Goal: Transaction & Acquisition: Purchase product/service

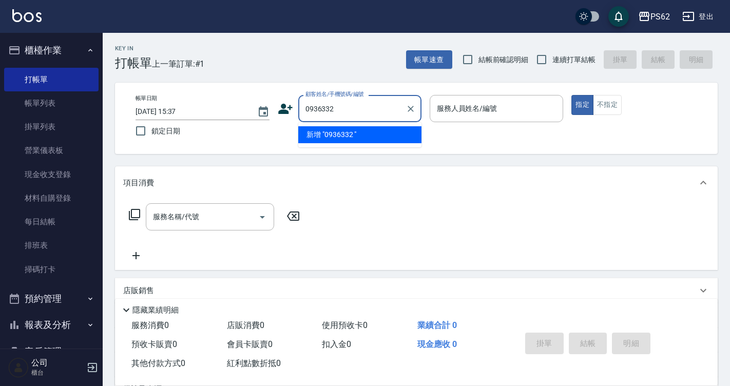
type input "0936332"
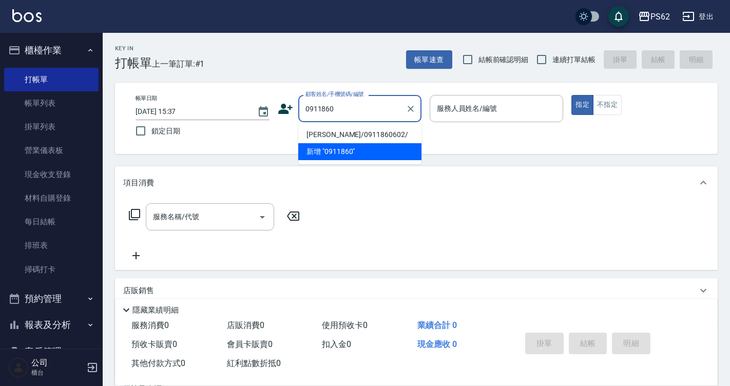
type input "[PERSON_NAME]/0911860602/"
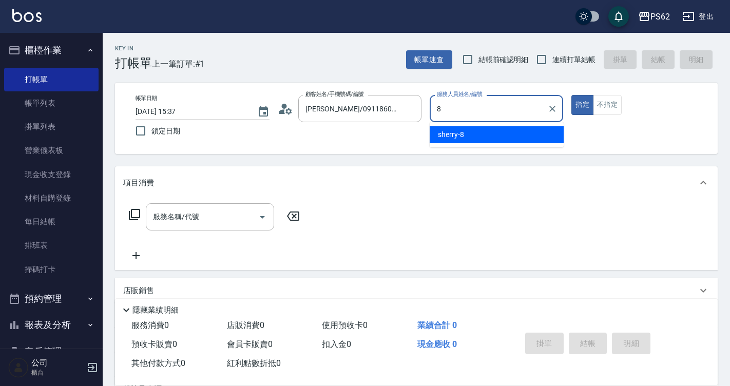
type input "sherry-8"
type button "true"
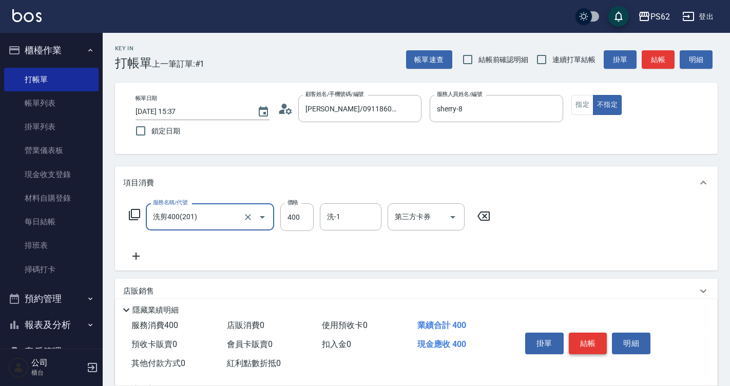
type input "洗剪400(201)"
click at [594, 343] on button "結帳" at bounding box center [588, 344] width 39 height 22
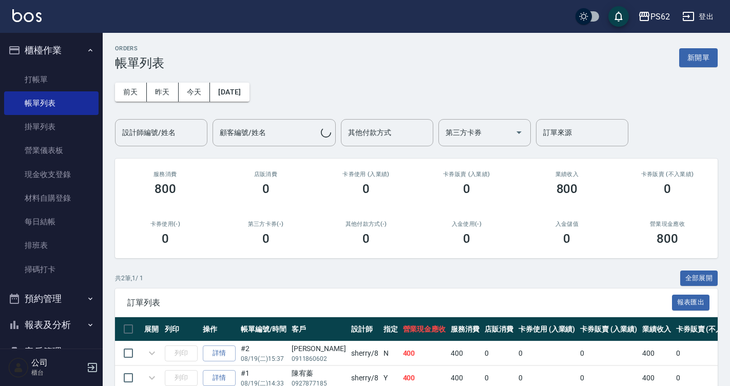
click at [63, 74] on link "打帳單" at bounding box center [51, 80] width 94 height 24
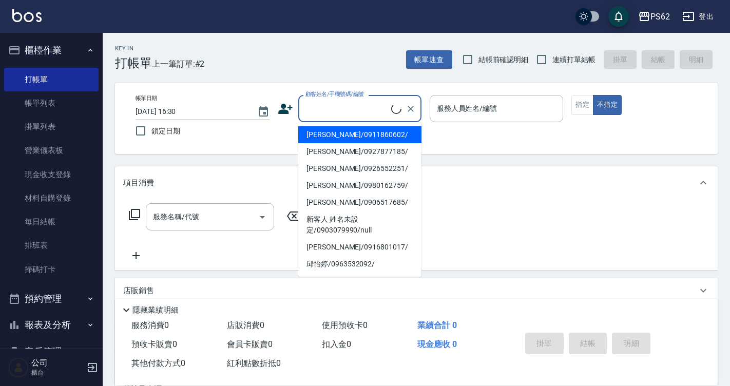
click at [343, 108] on input "顧客姓名/手機號碼/編號" at bounding box center [347, 109] width 88 height 18
type input "[PERSON_NAME]/0911860602/"
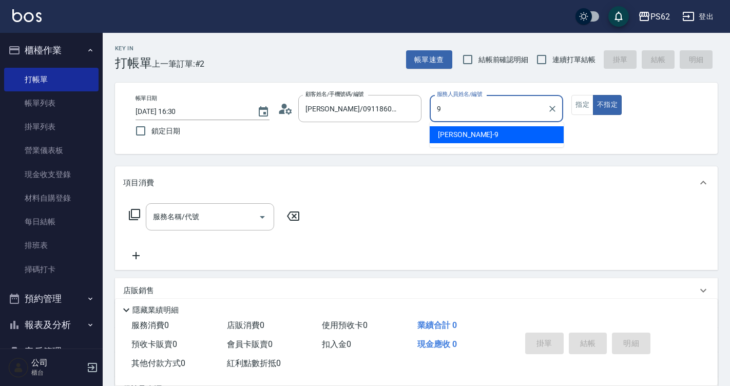
type input "niki-9"
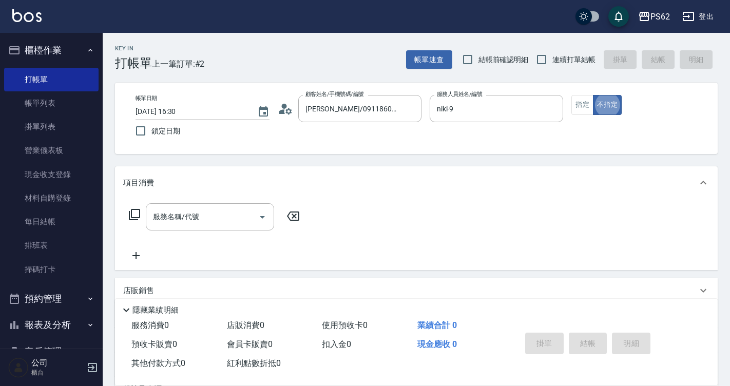
type button "false"
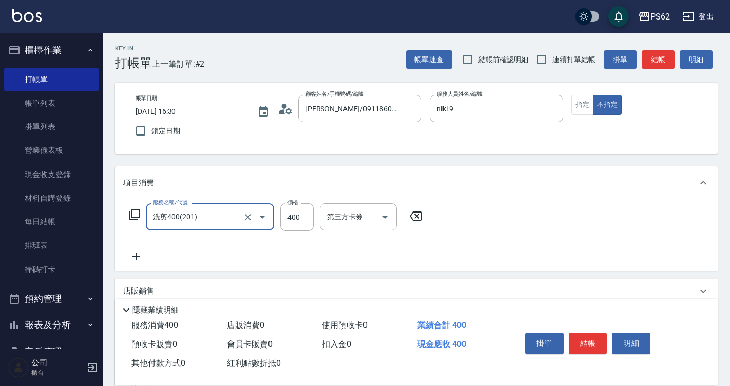
type input "洗剪400(201)"
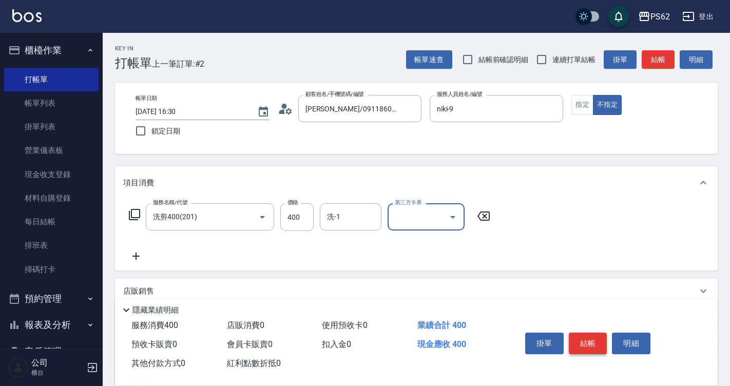
click at [581, 340] on button "結帳" at bounding box center [588, 344] width 39 height 22
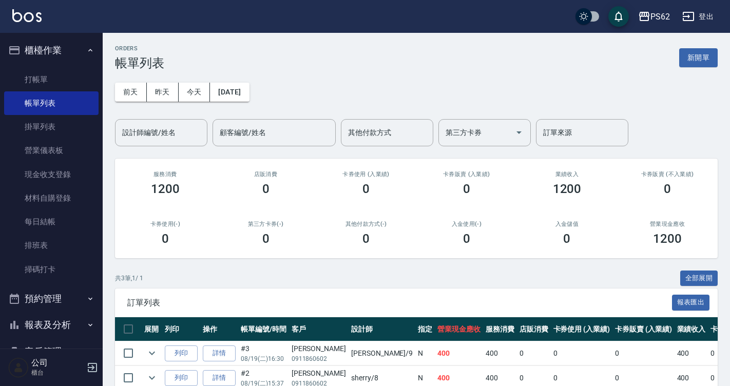
click at [540, 244] on div "0" at bounding box center [567, 239] width 76 height 14
click at [61, 265] on link "掃碼打卡" at bounding box center [51, 270] width 94 height 24
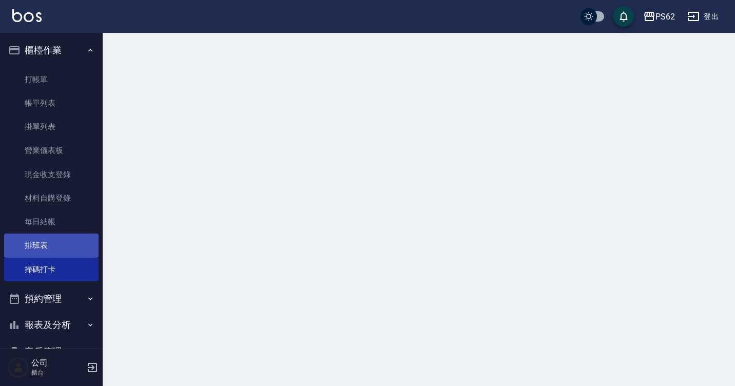
click at [62, 245] on link "排班表" at bounding box center [51, 246] width 94 height 24
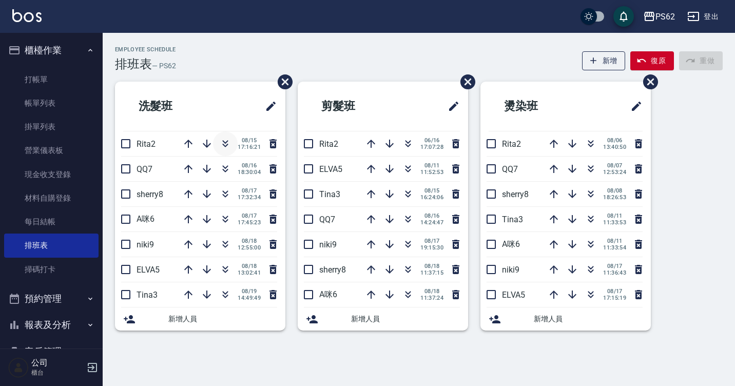
click at [227, 135] on button "button" at bounding box center [225, 143] width 25 height 25
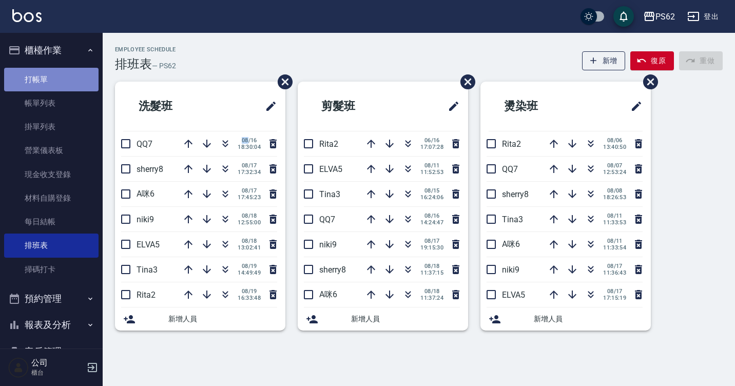
click at [61, 74] on link "打帳單" at bounding box center [51, 80] width 94 height 24
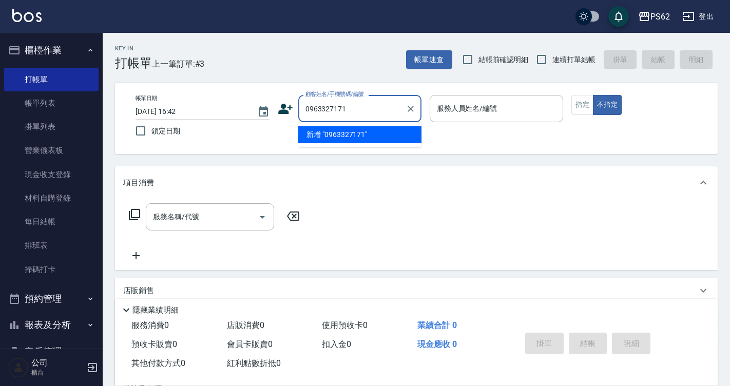
click at [364, 112] on input "0963327171" at bounding box center [352, 109] width 99 height 18
type input "0"
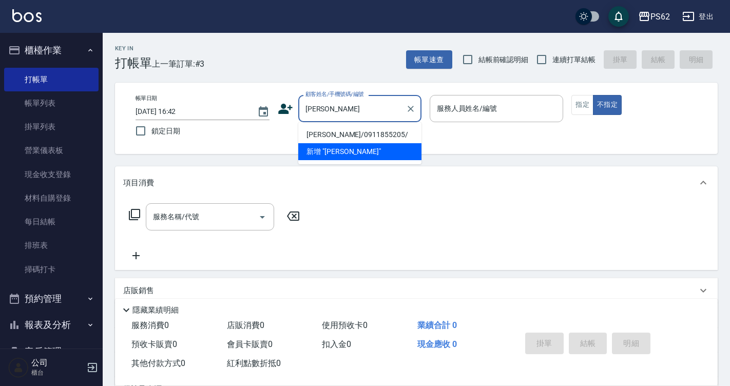
click at [375, 137] on li "陳健伸/0911855205/" at bounding box center [359, 134] width 123 height 17
type input "陳健伸/0911855205/"
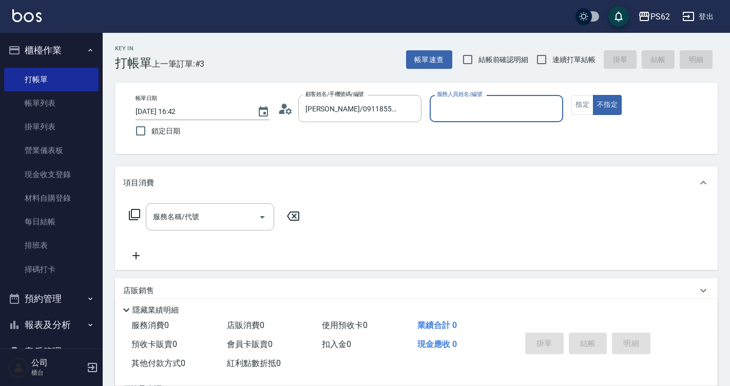
click at [277, 116] on div "帳單日期 2025/08/19 16:42 鎖定日期 顧客姓名/手機號碼/編號 陳健伸/0911855205/ 顧客姓名/手機號碼/編號 服務人員姓名/編號 …" at bounding box center [416, 118] width 578 height 47
click at [288, 108] on icon at bounding box center [285, 108] width 15 height 15
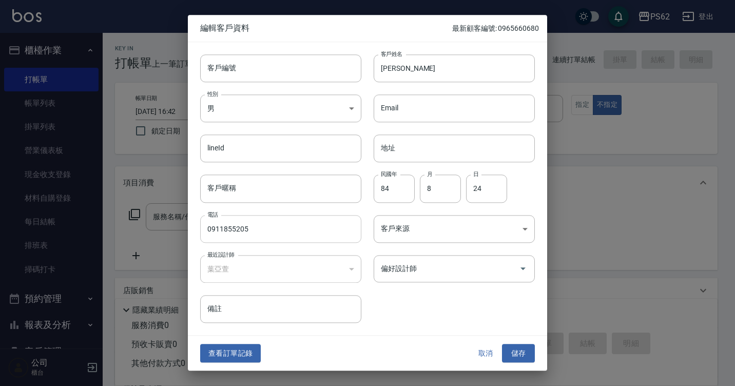
click at [227, 229] on input "0911855205" at bounding box center [280, 229] width 161 height 28
paste input "63327171"
type input "0963327171"
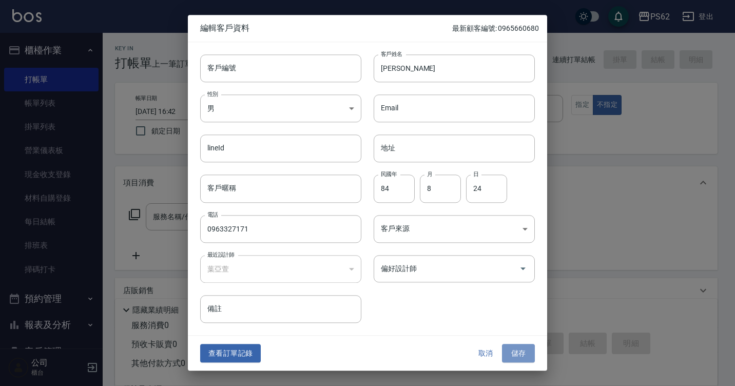
drag, startPoint x: 512, startPoint y: 351, endPoint x: 470, endPoint y: 296, distance: 69.1
click at [513, 351] on button "儲存" at bounding box center [518, 353] width 33 height 19
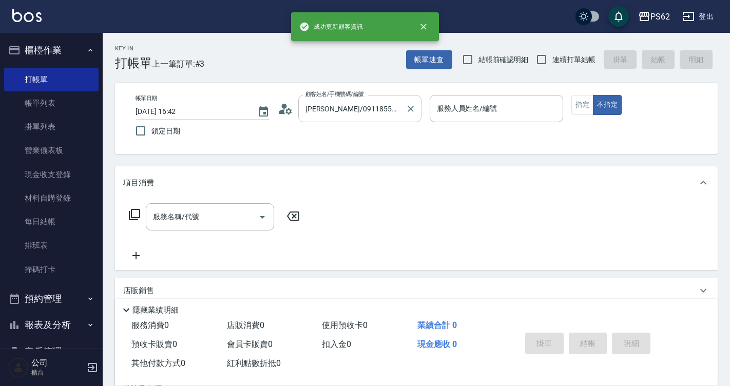
click at [386, 108] on input "陳健伸/0911855205/" at bounding box center [352, 109] width 99 height 18
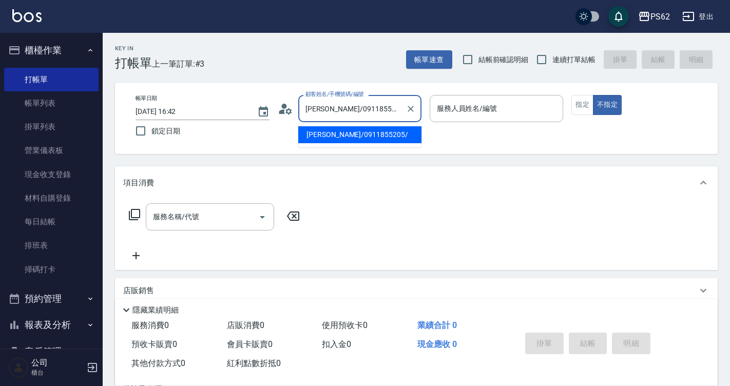
click at [386, 108] on input "陳健伸/0911855205/" at bounding box center [352, 109] width 99 height 18
paste input "0963327171"
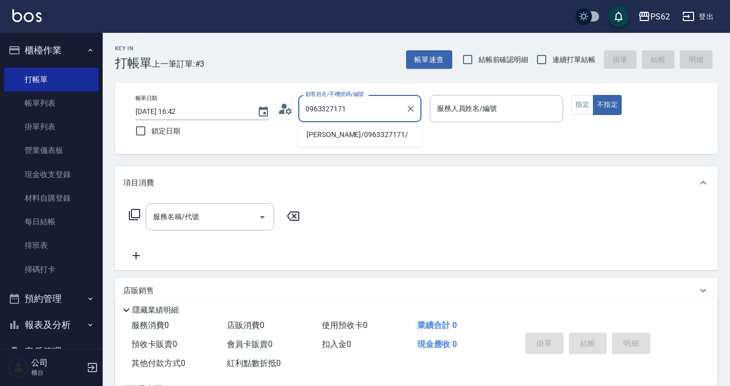
click at [368, 132] on li "陳健伸/0963327171/" at bounding box center [359, 134] width 123 height 17
type input "陳健伸/0963327171/"
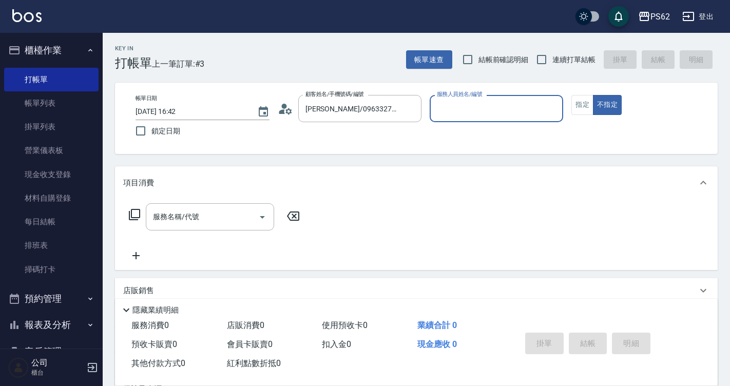
click at [281, 112] on icon at bounding box center [282, 111] width 6 height 5
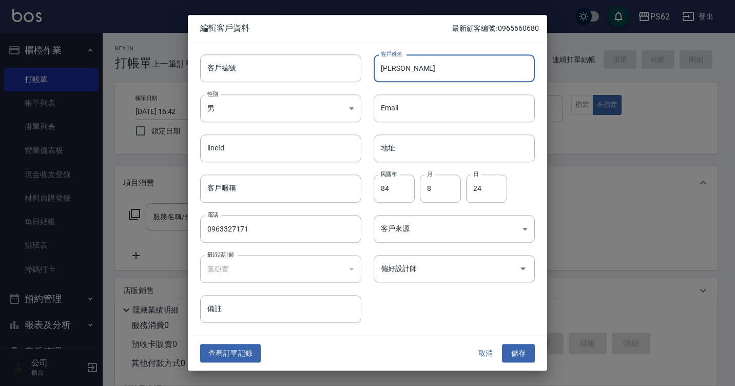
click at [393, 69] on input "陳健伸" at bounding box center [454, 68] width 161 height 28
type input "[PERSON_NAME]"
click at [506, 349] on button "儲存" at bounding box center [518, 353] width 33 height 19
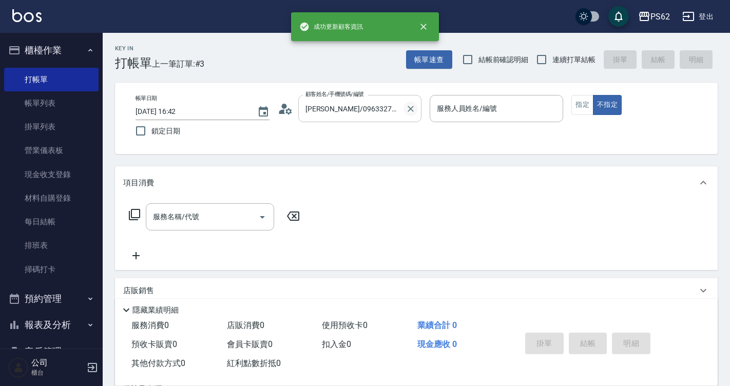
click at [406, 104] on icon "Clear" at bounding box center [411, 109] width 10 height 10
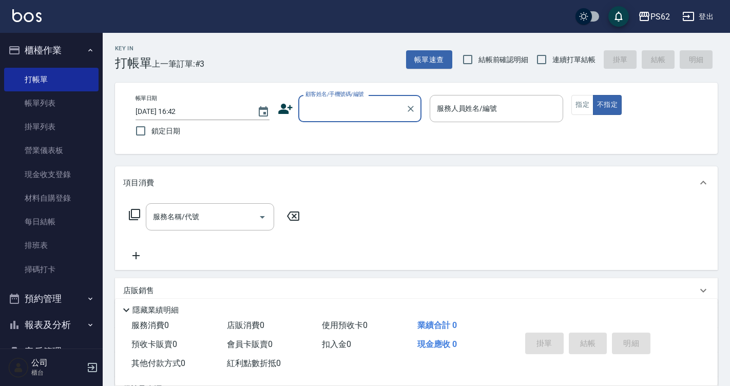
click at [380, 117] on input "顧客姓名/手機號碼/編號" at bounding box center [352, 109] width 99 height 18
paste input "0963327171"
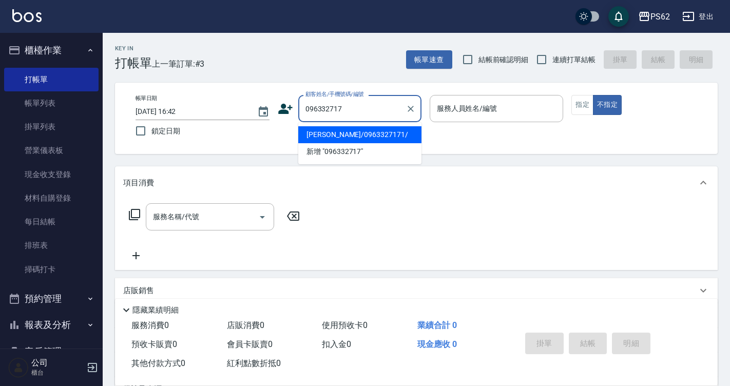
type input "[PERSON_NAME]/0963327171/"
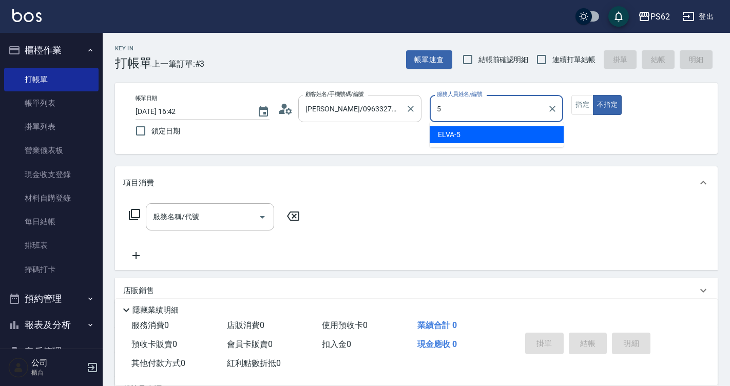
type input "5"
type button "false"
type input "ELVA-5"
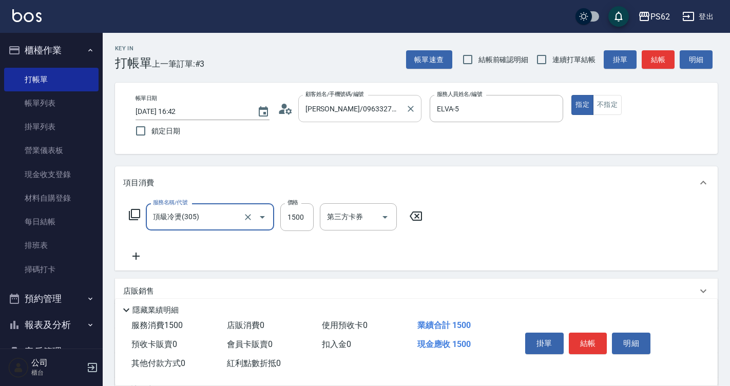
type input "頂級冷燙(305)"
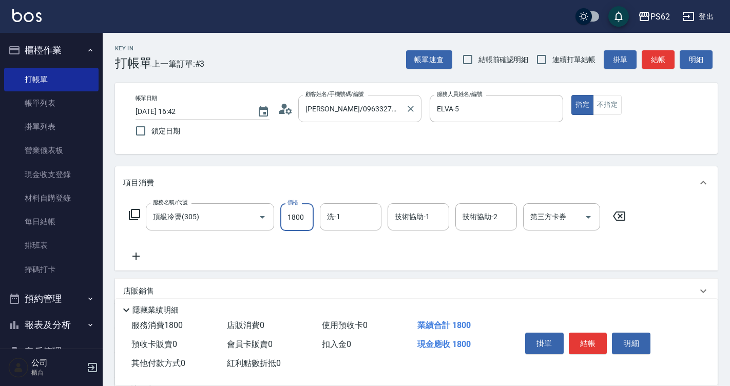
type input "1800"
type input "小欣-26"
click at [657, 56] on button "結帳" at bounding box center [658, 59] width 33 height 19
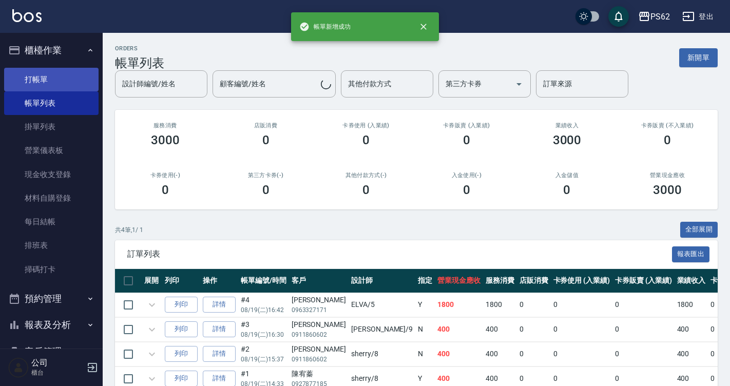
click at [59, 84] on link "打帳單" at bounding box center [51, 80] width 94 height 24
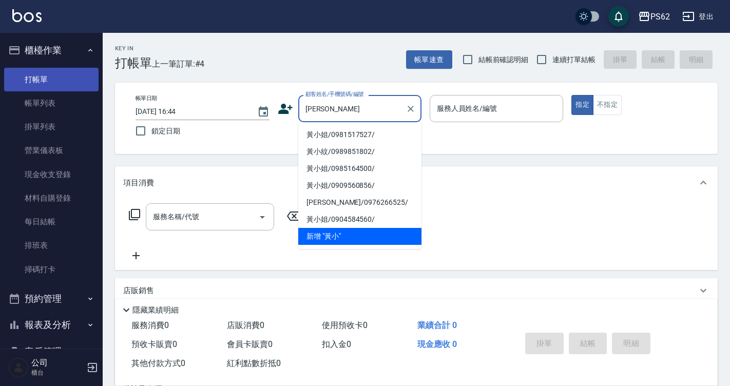
type input "黃"
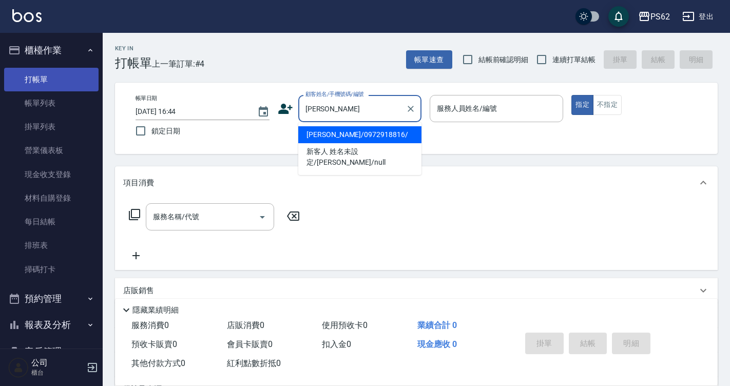
type input "[PERSON_NAME]/0972918816/"
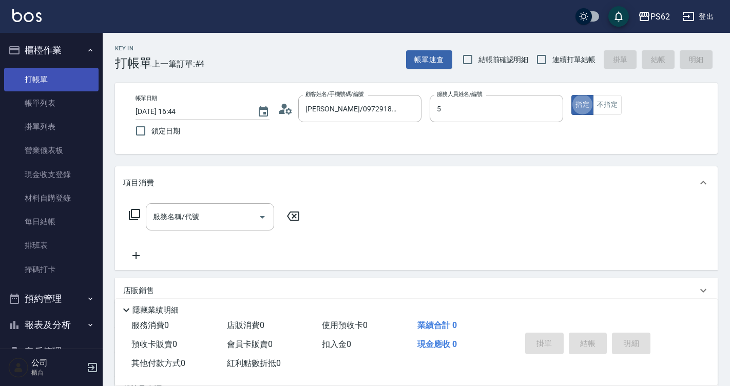
type input "ELVA-5"
type button "true"
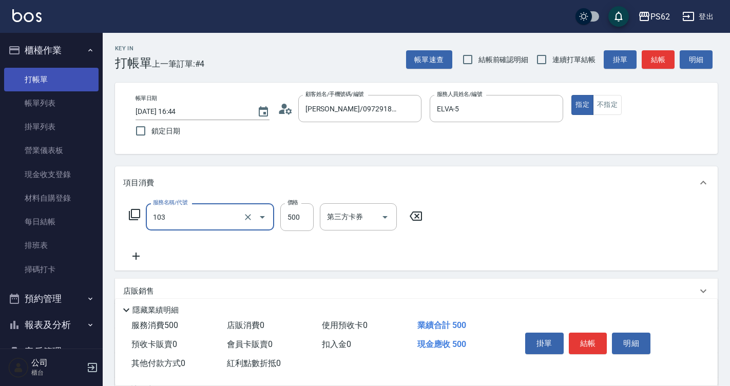
type input "B級洗剪500(103)"
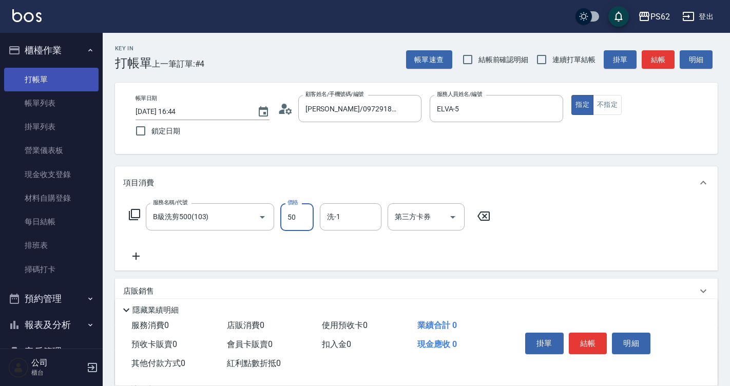
type input "500"
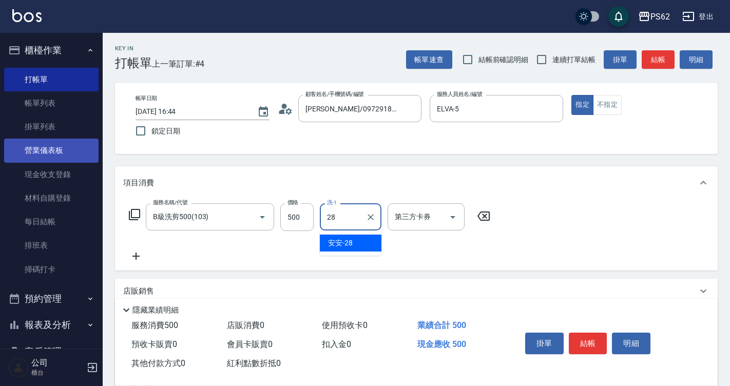
type input "安安-28"
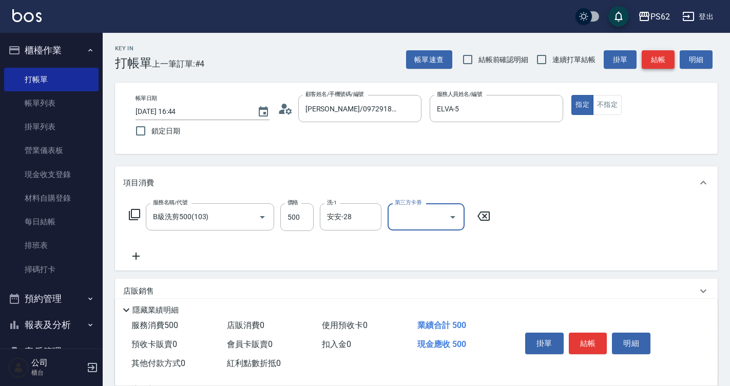
click at [661, 55] on button "結帳" at bounding box center [658, 59] width 33 height 19
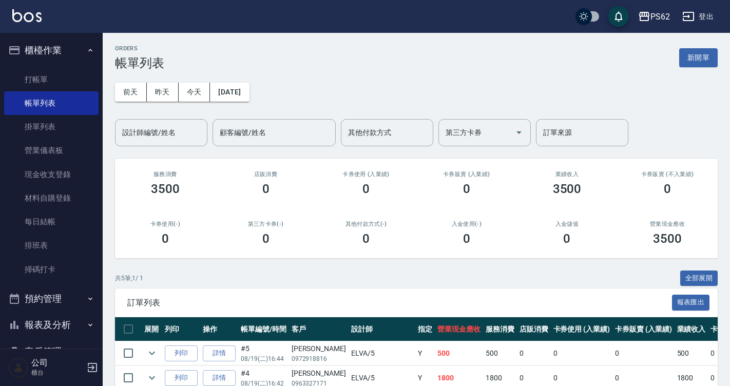
click at [29, 62] on button "櫃檯作業" at bounding box center [51, 50] width 94 height 27
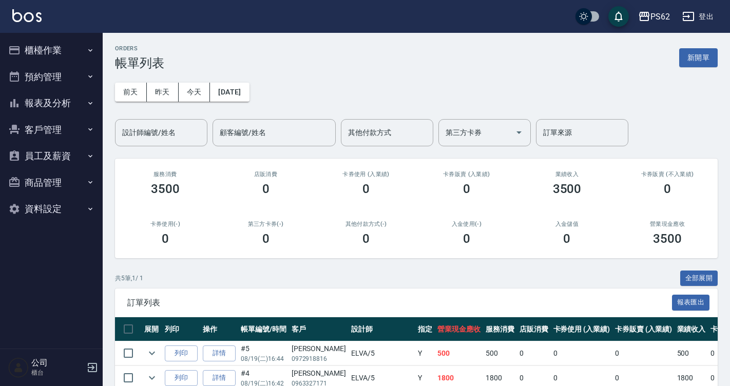
click at [36, 53] on button "櫃檯作業" at bounding box center [51, 50] width 94 height 27
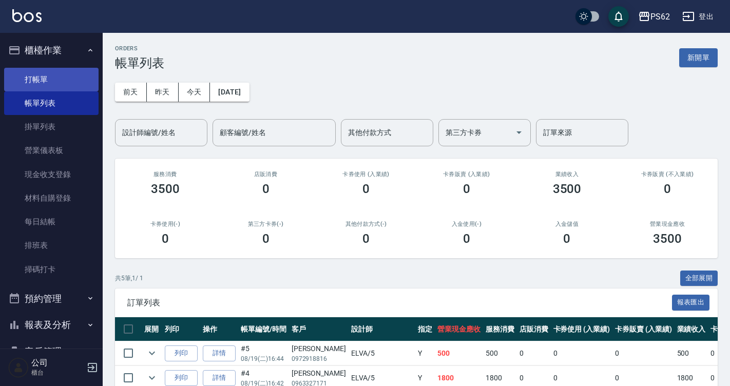
click at [34, 71] on link "打帳單" at bounding box center [51, 80] width 94 height 24
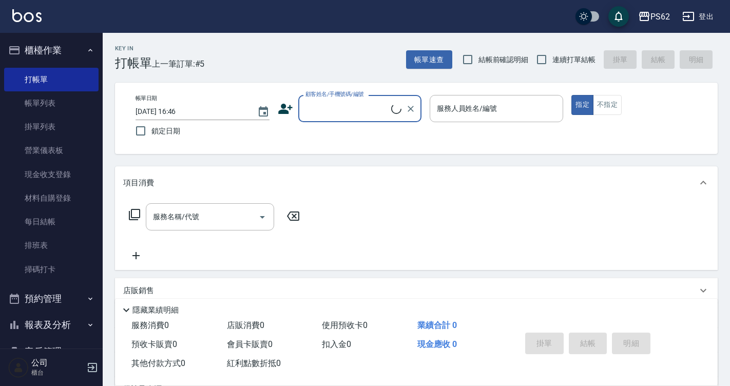
click at [311, 103] on input "顧客姓名/手機號碼/編號" at bounding box center [347, 109] width 88 height 18
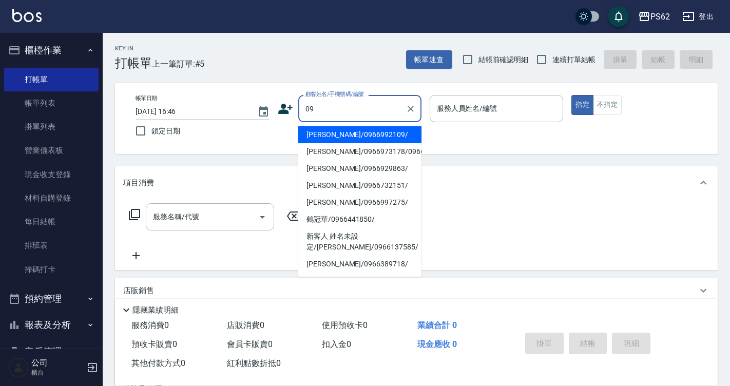
type input "0"
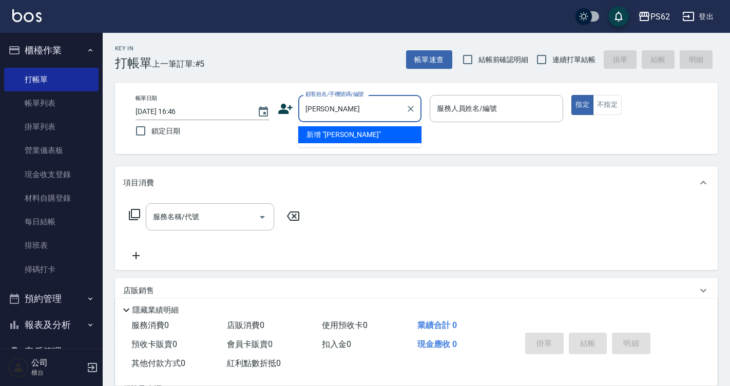
click at [376, 110] on input "[PERSON_NAME]" at bounding box center [352, 109] width 99 height 18
type input "[PERSON_NAME]"
click at [290, 118] on div "顧客姓名/手機號碼/編號 顧客姓名/手機號碼/編號" at bounding box center [350, 108] width 144 height 27
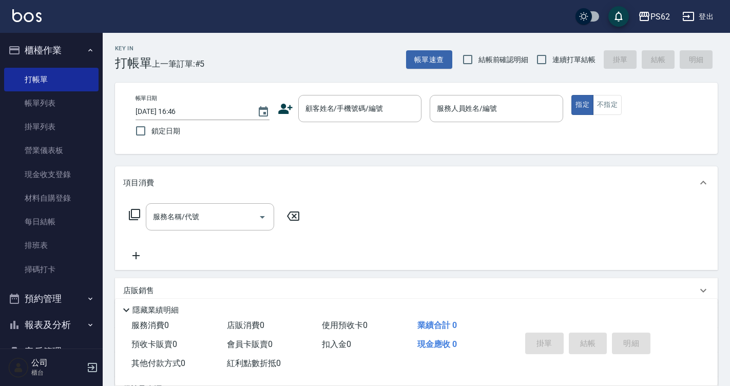
click at [287, 114] on icon at bounding box center [285, 108] width 15 height 15
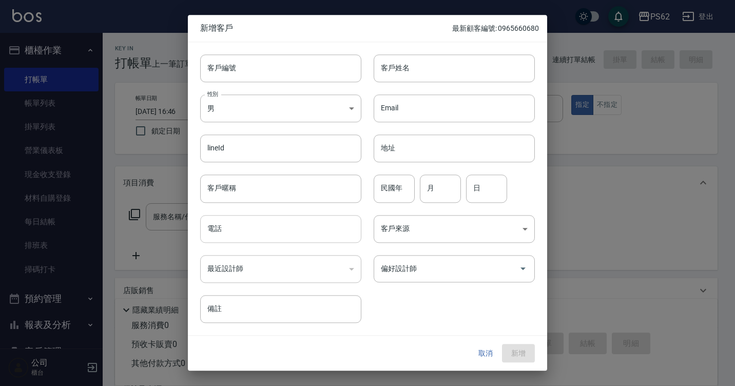
click at [225, 215] on input "電話" at bounding box center [280, 229] width 161 height 28
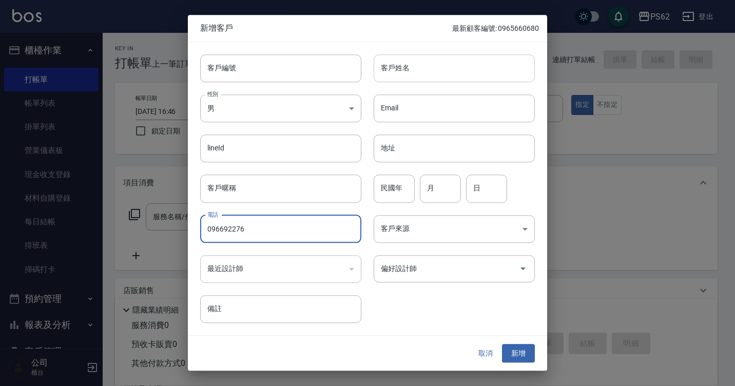
type input "096692276"
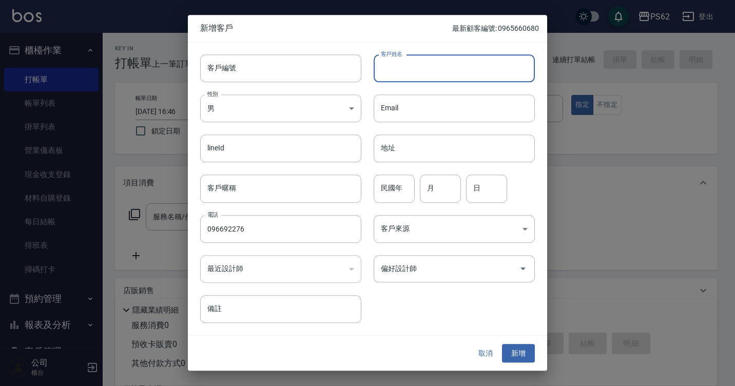
click at [429, 54] on input "客戶姓名" at bounding box center [454, 68] width 161 height 28
paste input "[PERSON_NAME]"
type input "[PERSON_NAME]"
click at [222, 83] on div "性別 男 MALE 性別" at bounding box center [275, 102] width 174 height 40
click at [226, 101] on body "PS62 登出 櫃檯作業 打帳單 帳單列表 掛單列表 營業儀表板 現金收支登錄 材料自購登錄 每日結帳 排班表 掃碼打卡 預約管理 預約管理 單日預約紀錄 單…" at bounding box center [367, 250] width 735 height 500
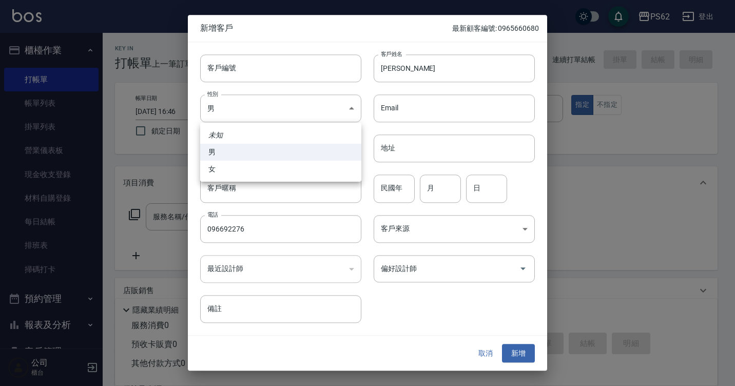
click at [231, 173] on li "女" at bounding box center [280, 169] width 161 height 17
type input "[DEMOGRAPHIC_DATA]"
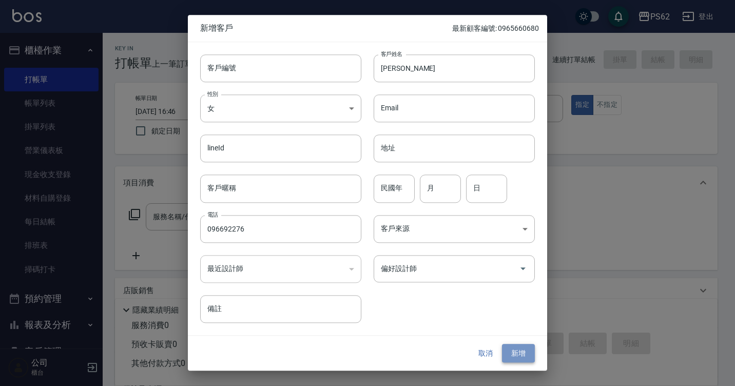
click at [526, 353] on button "新增" at bounding box center [518, 353] width 33 height 19
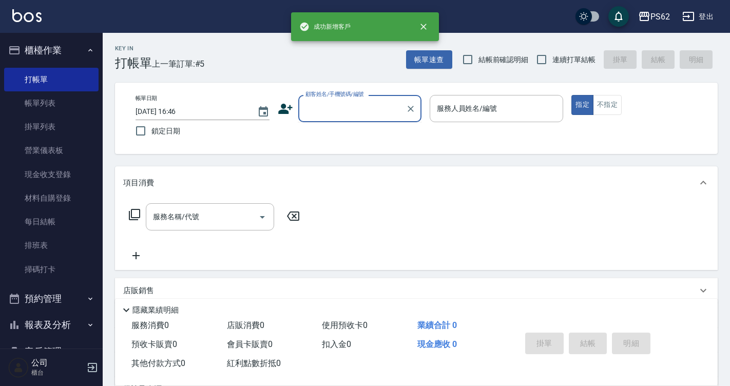
click at [361, 118] on input "顧客姓名/手機號碼/編號" at bounding box center [352, 109] width 99 height 18
paste input "[PERSON_NAME]"
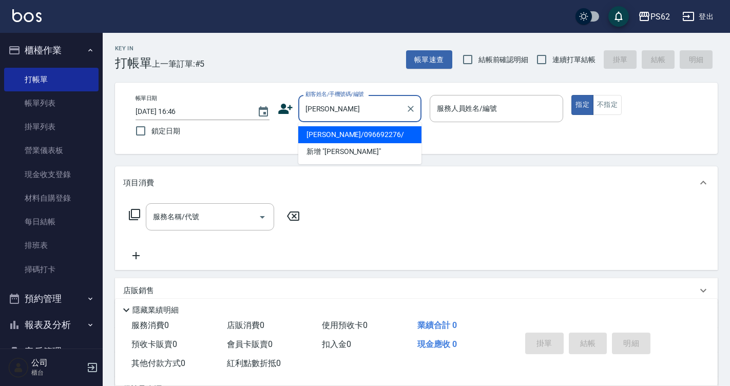
type input "[PERSON_NAME]/096692276/"
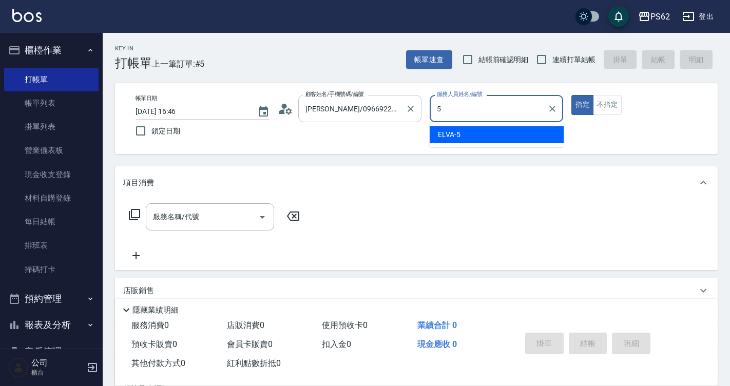
type input "5"
type button "true"
type input "ELVA-5"
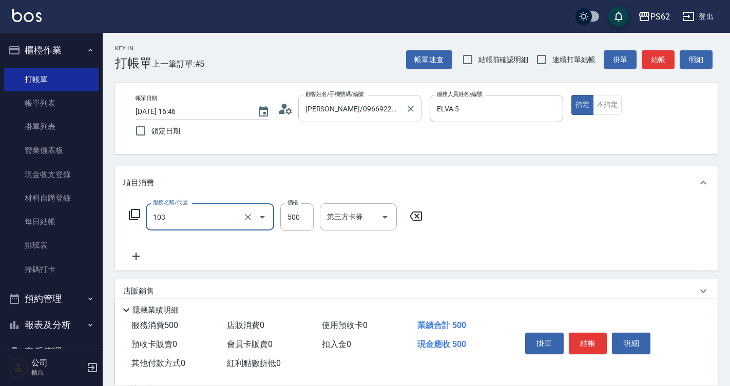
type input "B級洗剪500(103)"
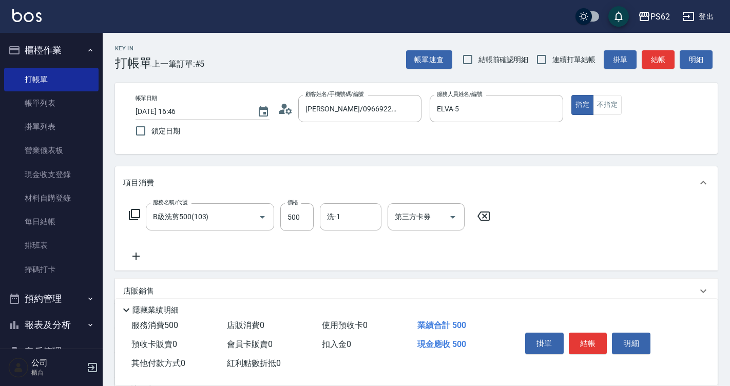
click at [345, 232] on div "服務名稱/代號 B級洗剪500(103) 服務名稱/代號 價格 500 價格 洗-1 洗-1 第三方卡券 第三方卡券" at bounding box center [309, 232] width 373 height 59
click at [344, 226] on div "洗-1" at bounding box center [351, 216] width 62 height 27
type input "安安-28"
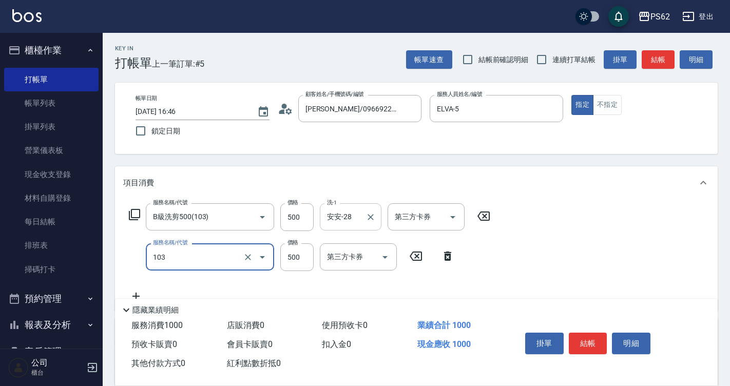
type input "B級洗剪500(103)"
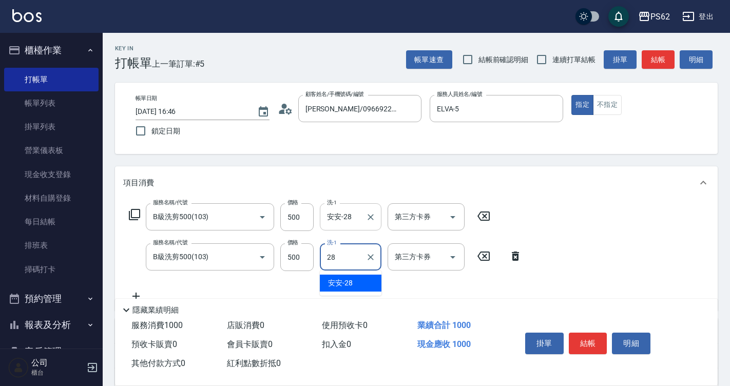
type input "安安-28"
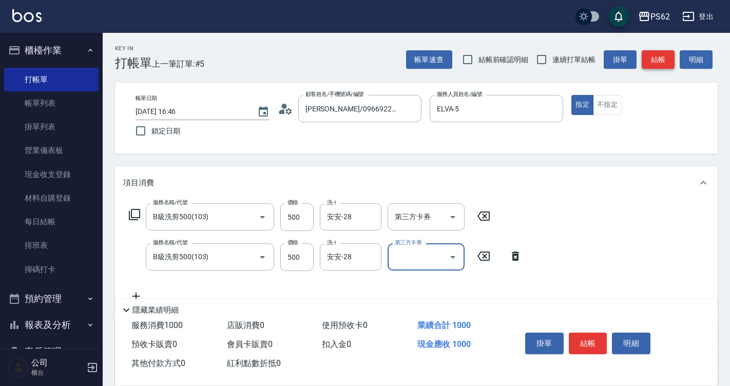
click at [665, 62] on button "結帳" at bounding box center [658, 59] width 33 height 19
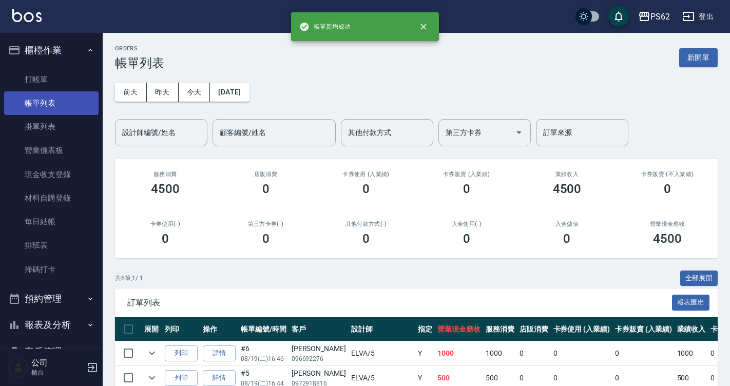
click at [32, 91] on link "帳單列表" at bounding box center [51, 103] width 94 height 24
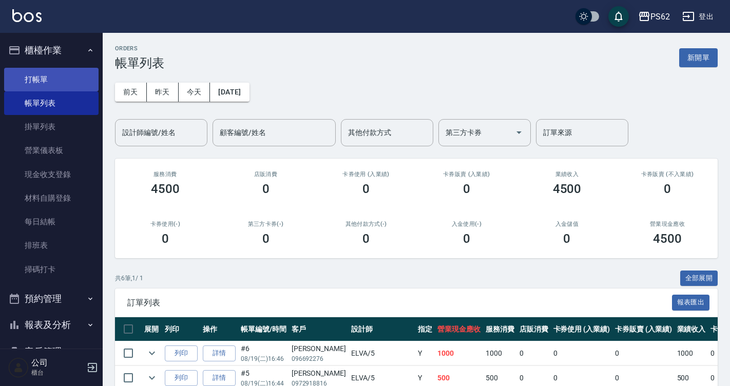
click at [59, 84] on link "打帳單" at bounding box center [51, 80] width 94 height 24
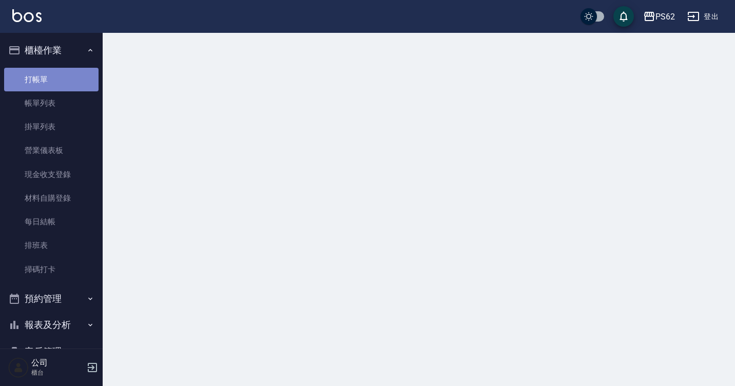
click at [59, 84] on link "打帳單" at bounding box center [51, 80] width 94 height 24
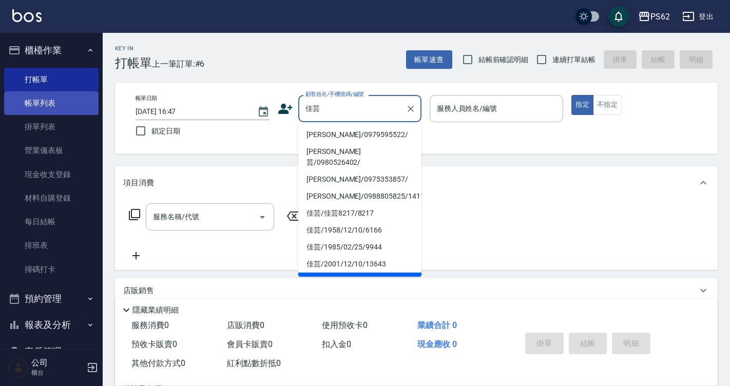
type input "佳芸"
click at [24, 95] on link "帳單列表" at bounding box center [51, 103] width 94 height 24
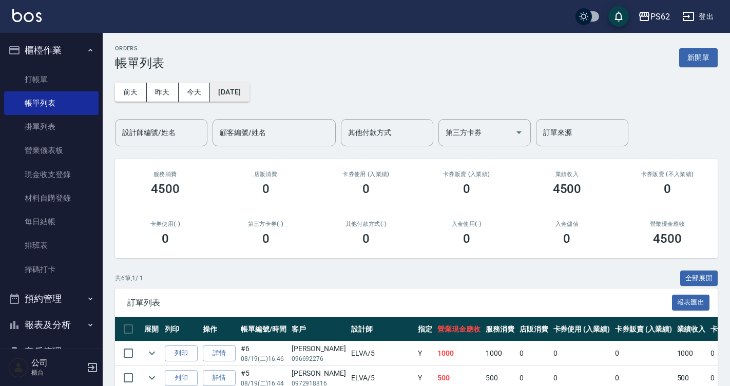
click at [249, 93] on button "[DATE]" at bounding box center [229, 92] width 39 height 19
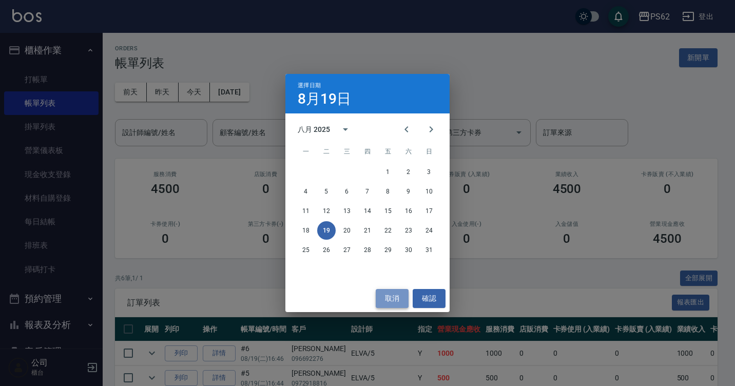
drag, startPoint x: 390, startPoint y: 298, endPoint x: 384, endPoint y: 295, distance: 5.7
click at [388, 297] on button "取消" at bounding box center [392, 298] width 33 height 19
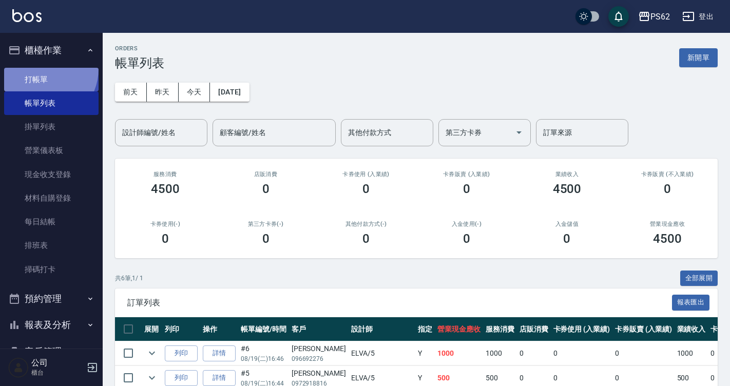
click at [38, 68] on link "打帳單" at bounding box center [51, 80] width 94 height 24
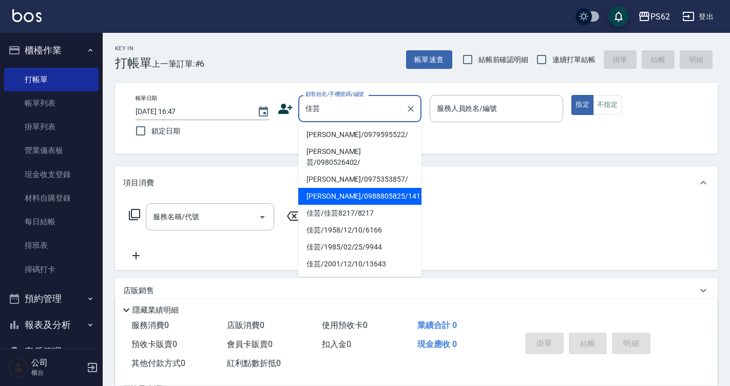
click at [392, 188] on li "蔡佳芸/0988805825/141151" at bounding box center [359, 196] width 123 height 17
type input "蔡佳芸/0988805825/141151"
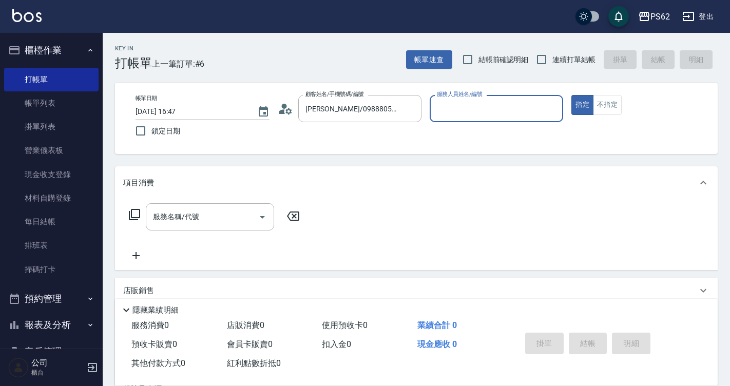
click at [289, 108] on icon at bounding box center [288, 111] width 6 height 6
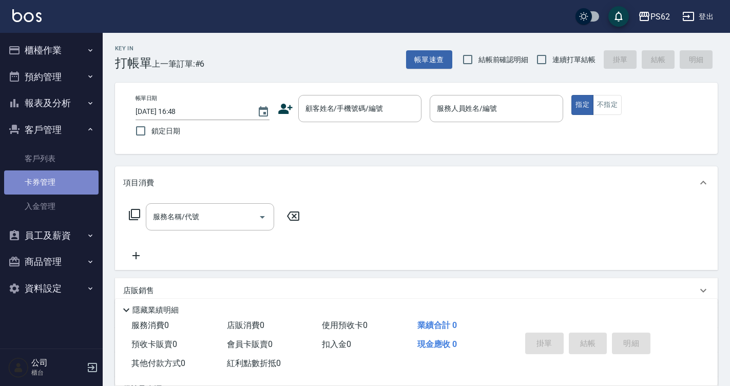
click at [65, 178] on link "卡券管理" at bounding box center [51, 182] width 94 height 24
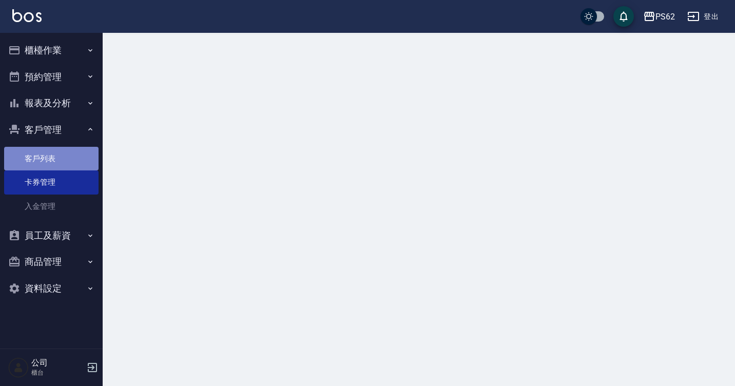
click at [63, 155] on link "客戶列表" at bounding box center [51, 159] width 94 height 24
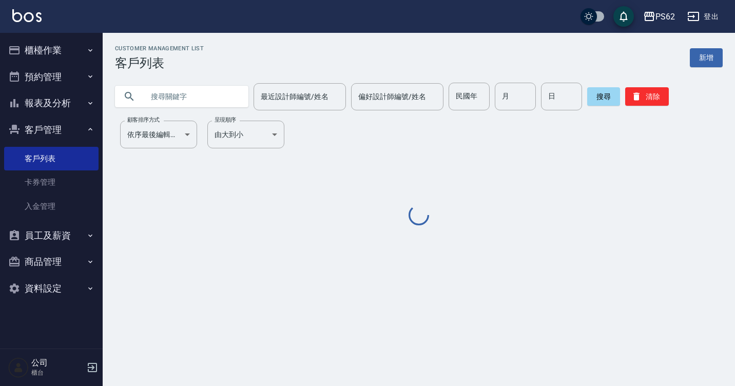
click at [172, 91] on input "text" at bounding box center [192, 97] width 97 height 28
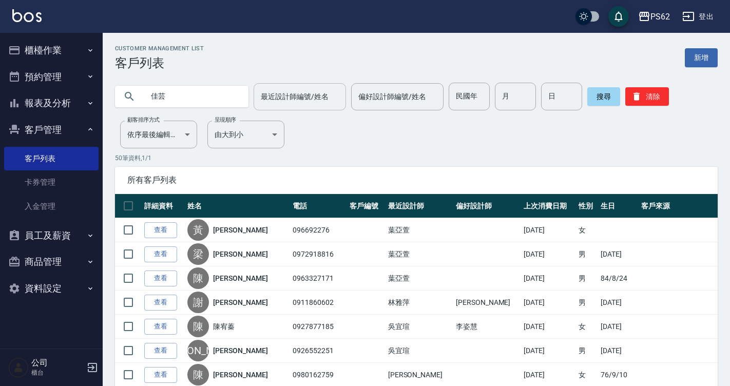
click at [267, 84] on div "最近設計師編號/姓名" at bounding box center [300, 96] width 92 height 27
type input "佳芸"
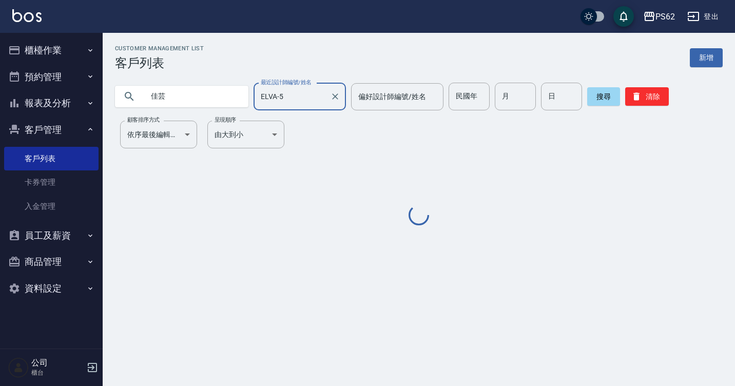
type input "ELVA-5"
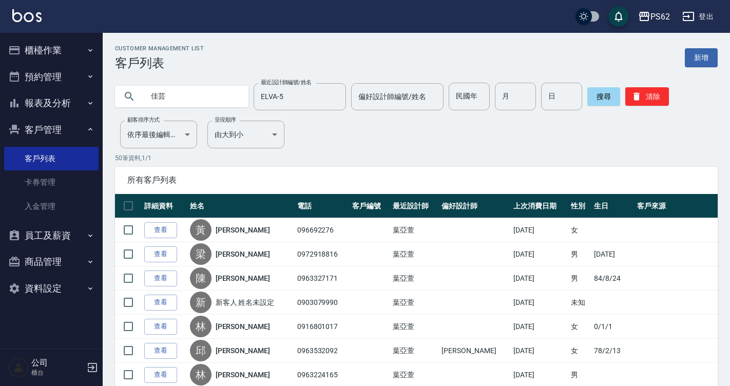
drag, startPoint x: 189, startPoint y: 98, endPoint x: 202, endPoint y: 101, distance: 13.7
click at [189, 98] on input "佳芸" at bounding box center [192, 97] width 97 height 28
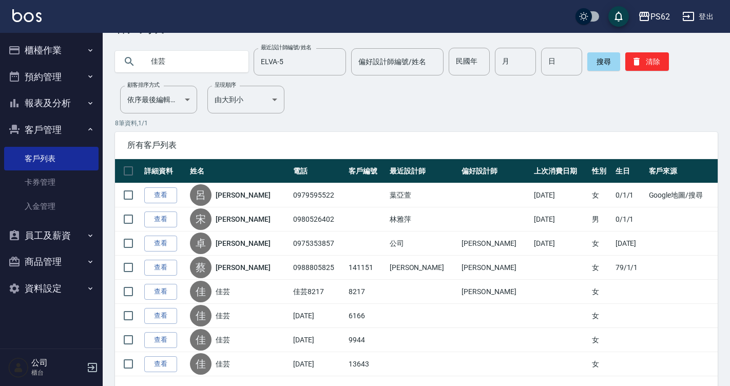
scroll to position [51, 0]
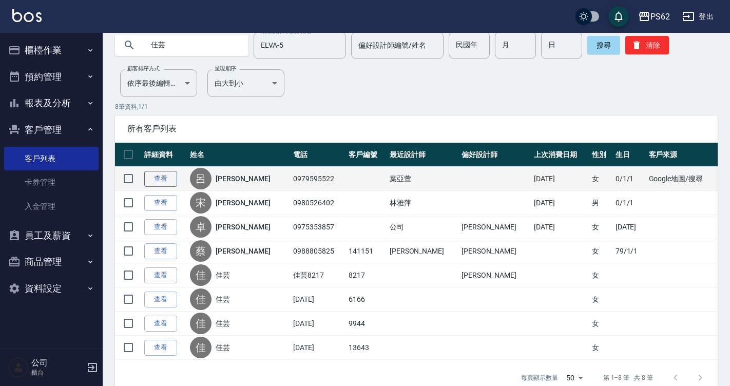
click at [174, 183] on link "查看" at bounding box center [160, 179] width 33 height 16
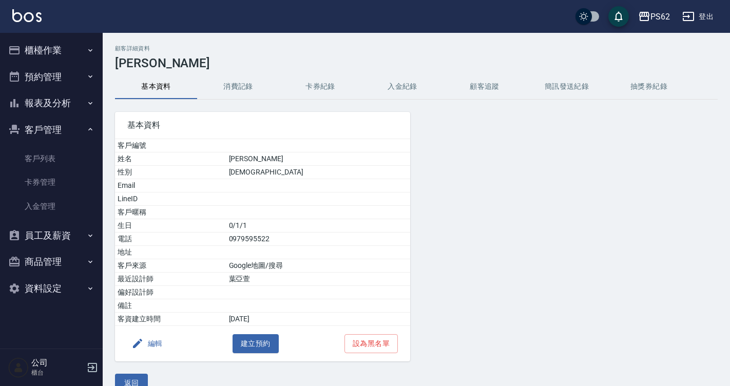
click at [229, 90] on button "消費記錄" at bounding box center [238, 86] width 82 height 25
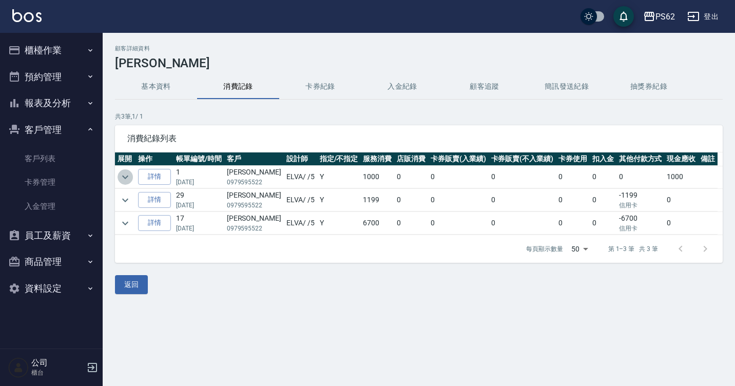
click at [128, 175] on icon "expand row" at bounding box center [125, 177] width 12 height 12
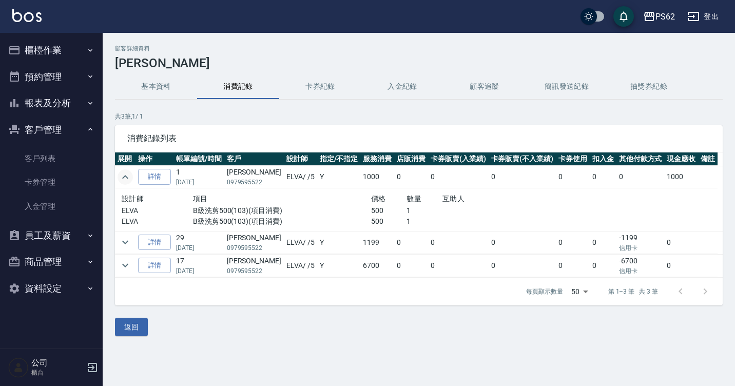
click at [128, 175] on icon "expand row" at bounding box center [125, 177] width 12 height 12
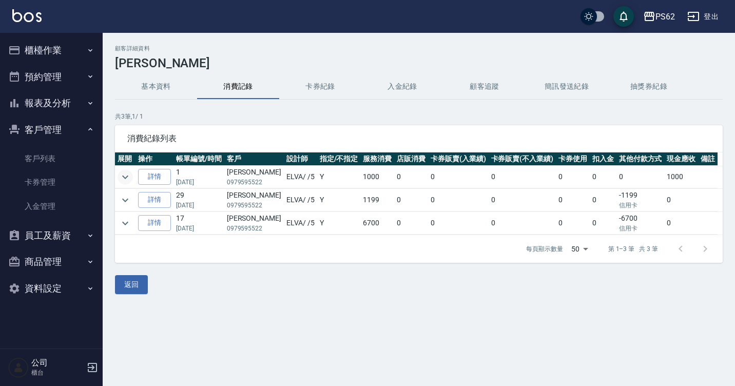
click at [263, 187] on td "[PERSON_NAME]0979595522" at bounding box center [254, 177] width 60 height 23
click at [261, 182] on p "0979595522" at bounding box center [254, 182] width 54 height 9
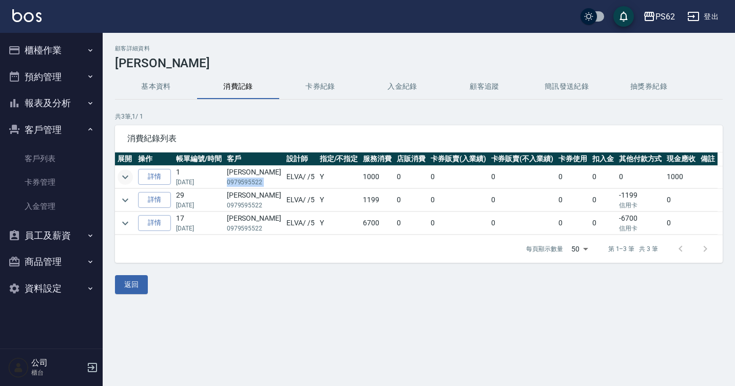
copy p "0979595522"
click at [50, 49] on button "櫃檯作業" at bounding box center [51, 50] width 94 height 27
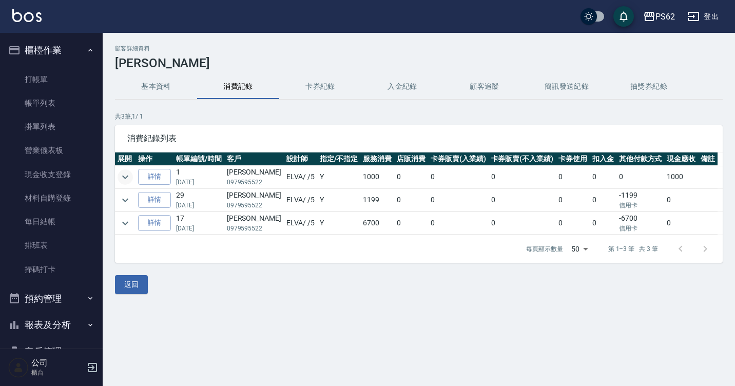
click at [53, 65] on ul "打帳單 帳單列表 掛單列表 營業儀表板 現金收支登錄 材料自購登錄 每日結帳 排班表 掃碼打卡" at bounding box center [51, 175] width 94 height 222
click at [56, 73] on link "打帳單" at bounding box center [51, 80] width 94 height 24
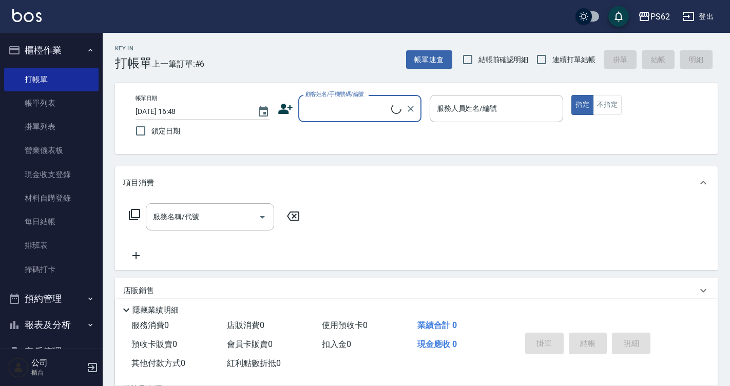
click at [364, 113] on input "顧客姓名/手機號碼/編號" at bounding box center [347, 109] width 88 height 18
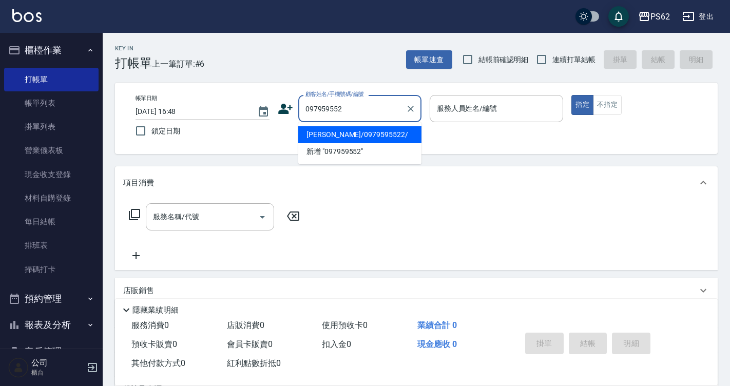
type input "[PERSON_NAME]/0979595522/"
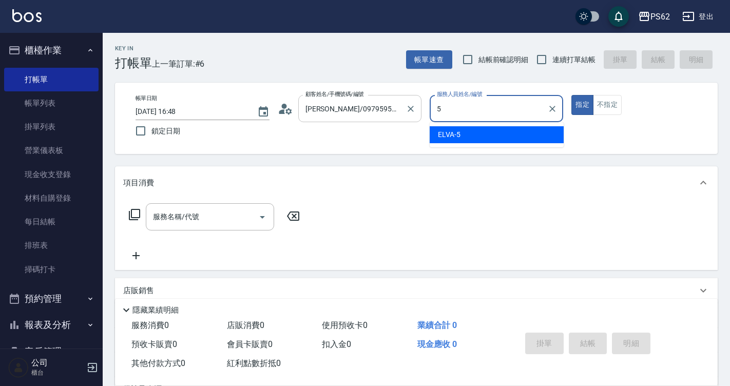
type input "5"
type button "true"
type input "ELVA-5"
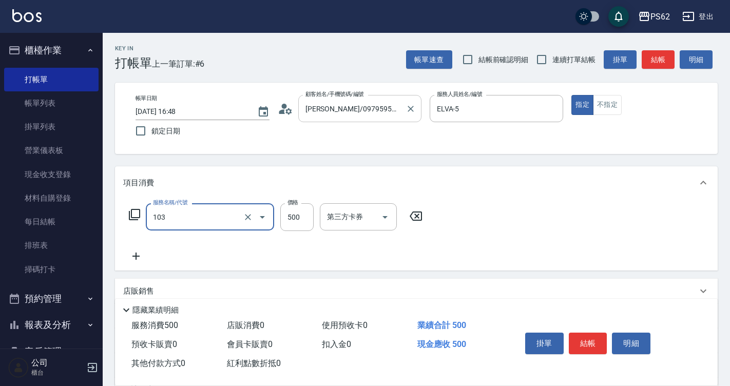
type input "B級洗剪500(103)"
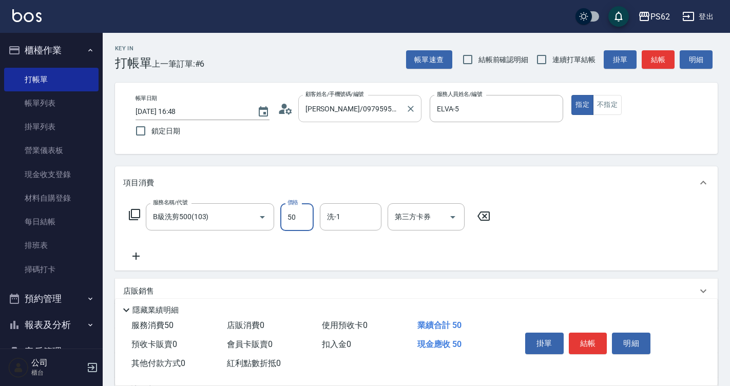
type input "500"
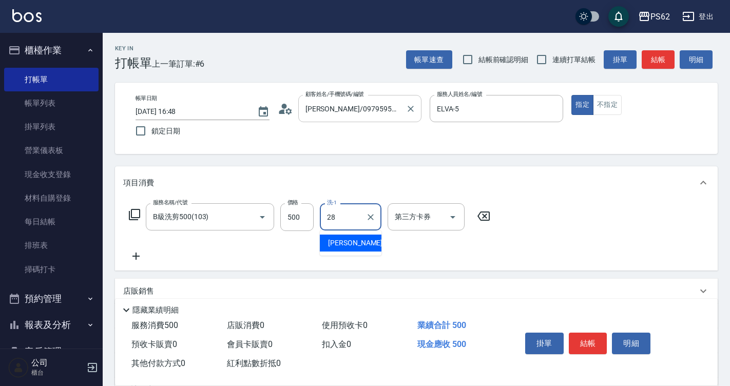
type input "安安-28"
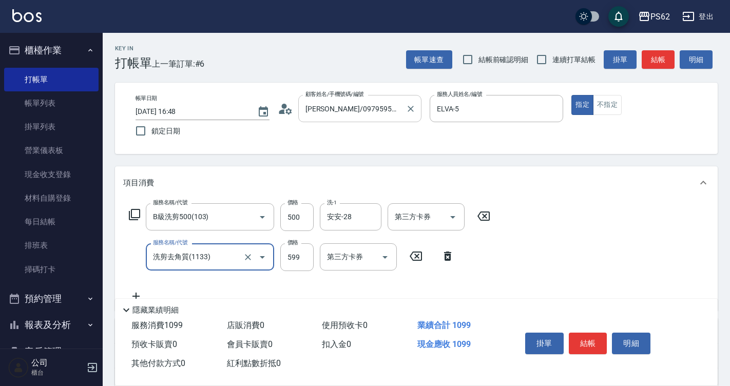
type input "洗剪去角質(1133)"
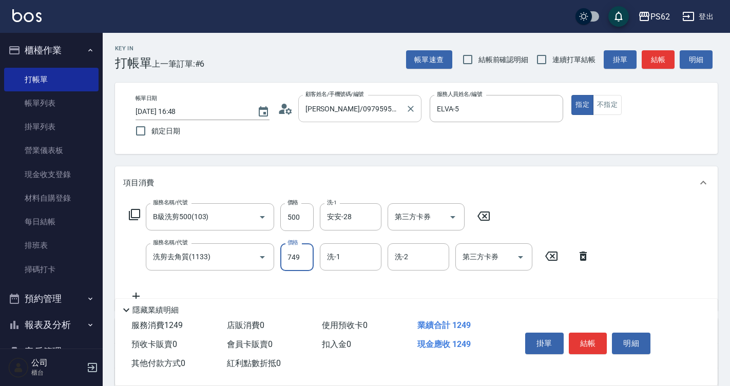
type input "749"
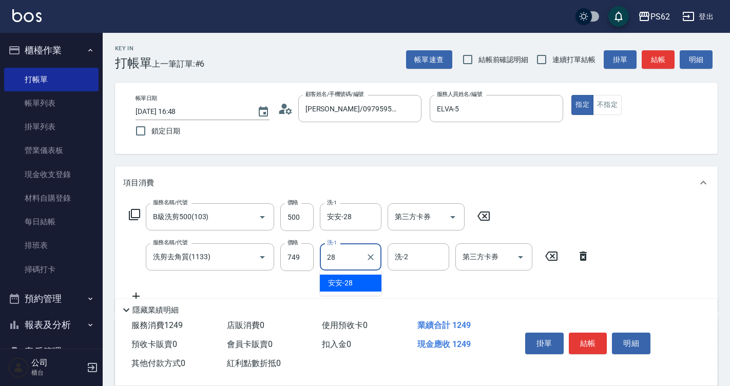
type input "安安-28"
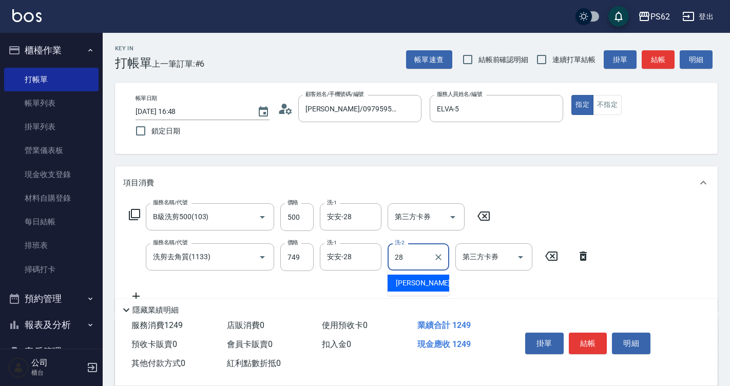
type input "安安-28"
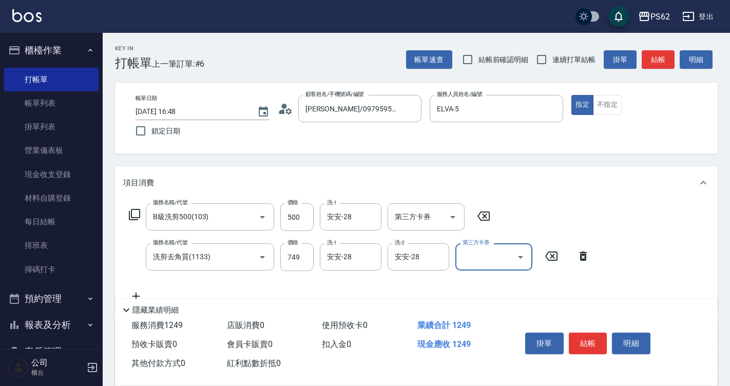
click at [665, 54] on button "結帳" at bounding box center [658, 59] width 33 height 19
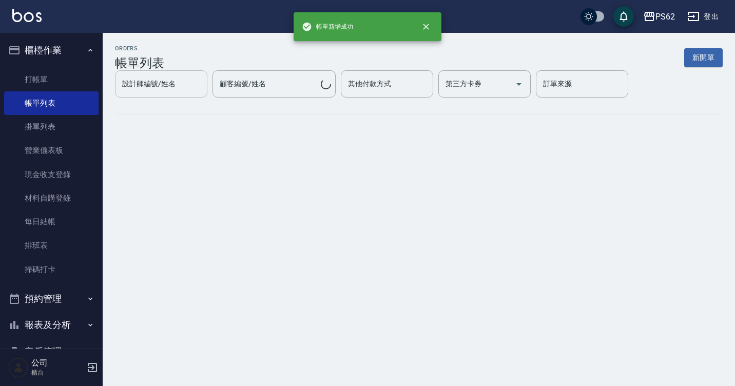
click at [31, 99] on link "帳單列表" at bounding box center [51, 103] width 94 height 24
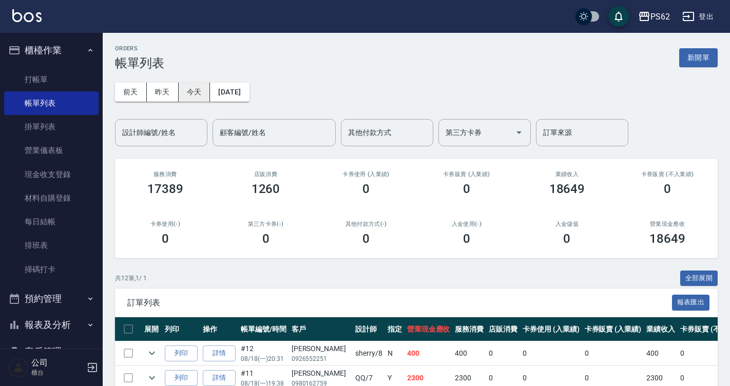
click at [185, 89] on button "今天" at bounding box center [195, 92] width 32 height 19
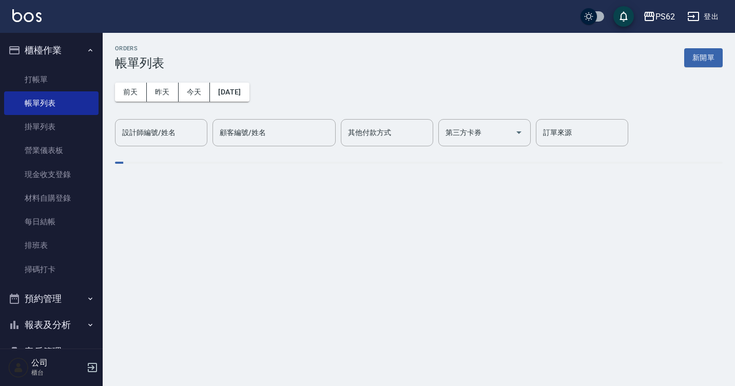
click at [142, 136] on div "設計師編號/姓名 設計師編號/姓名" at bounding box center [161, 132] width 92 height 27
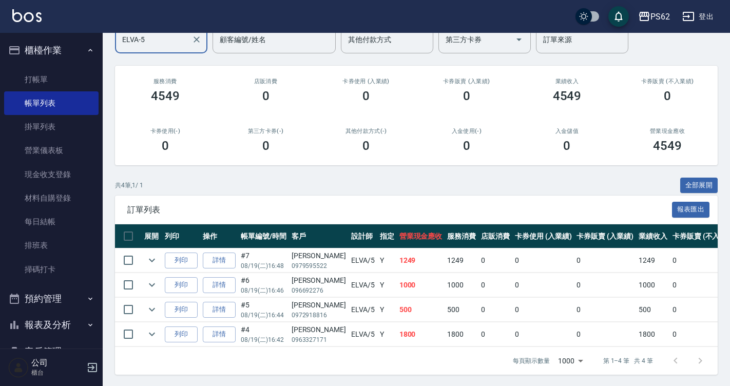
scroll to position [102, 0]
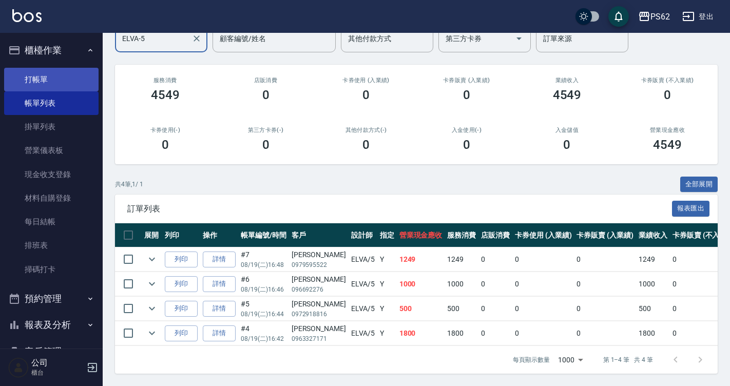
type input "ELVA-5"
click at [32, 69] on link "打帳單" at bounding box center [51, 80] width 94 height 24
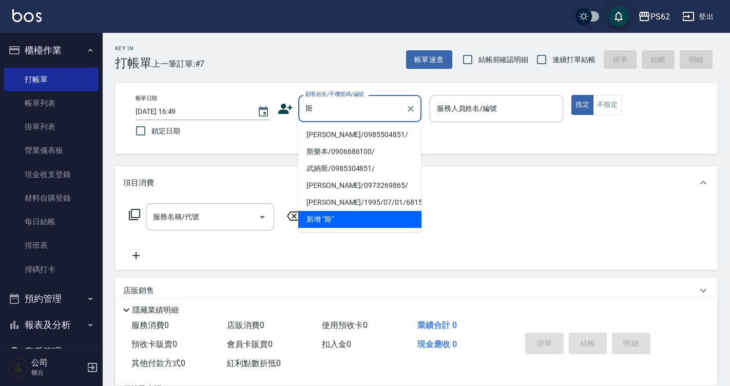
type input "斯"
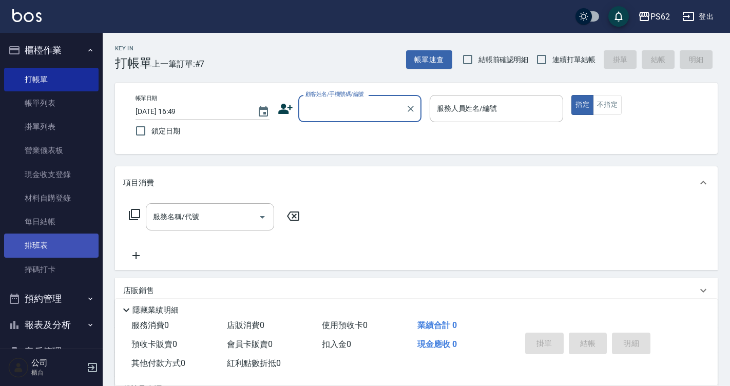
click at [45, 239] on link "排班表" at bounding box center [51, 246] width 94 height 24
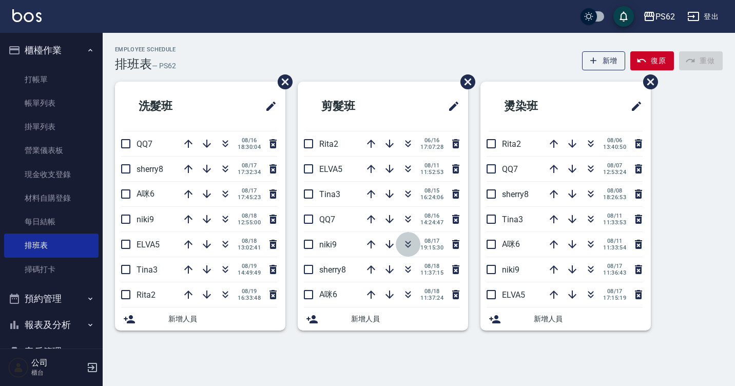
click at [398, 240] on button "button" at bounding box center [408, 244] width 25 height 25
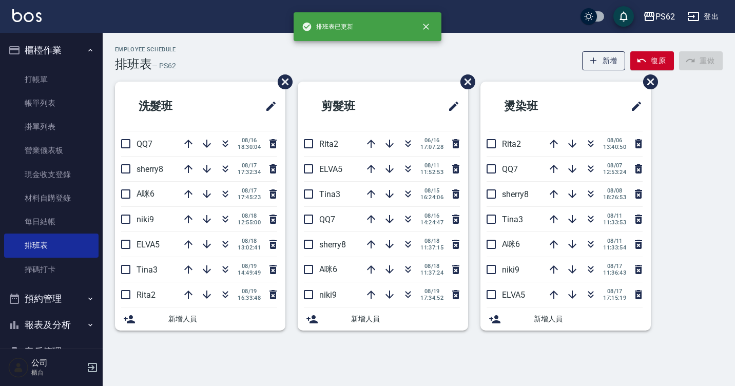
click at [398, 240] on button "button" at bounding box center [408, 244] width 25 height 25
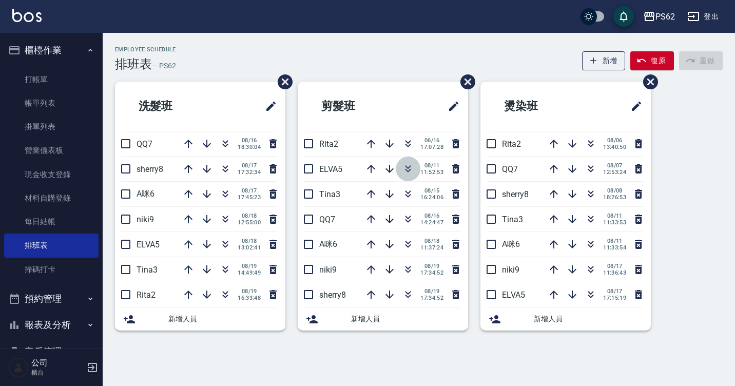
click at [405, 166] on icon "button" at bounding box center [408, 169] width 12 height 12
